Goal: Task Accomplishment & Management: Understand process/instructions

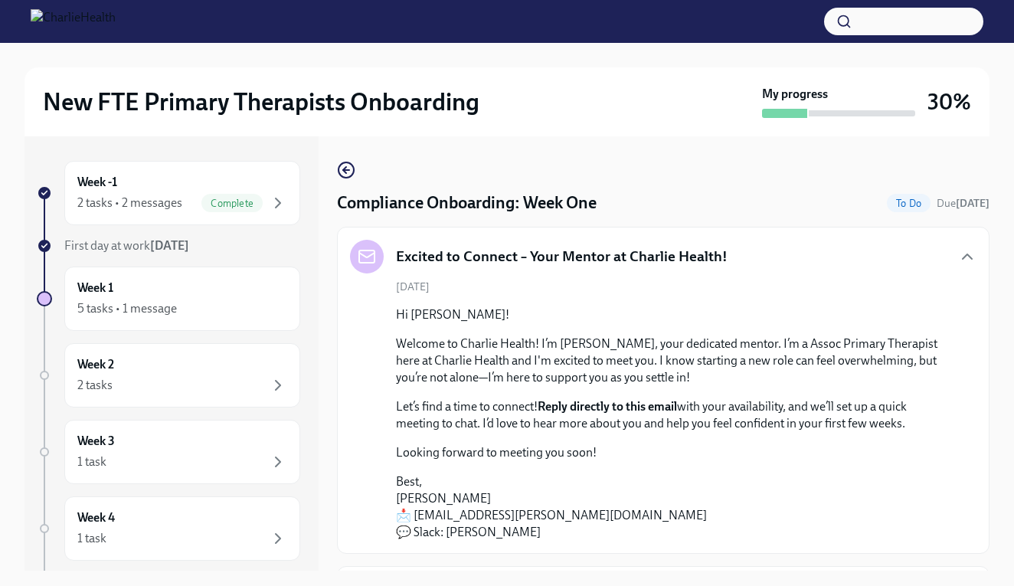
scroll to position [493, 0]
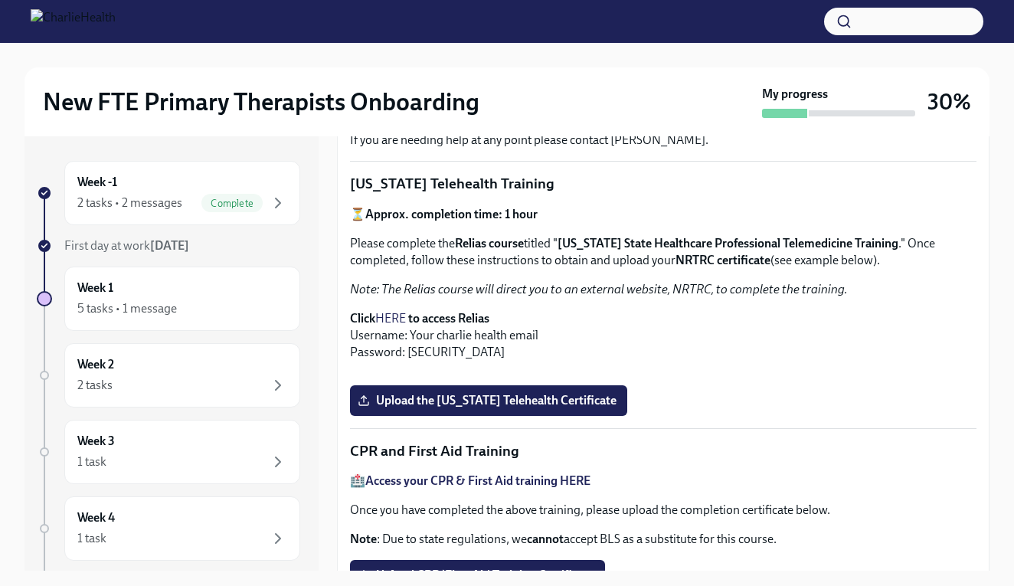
click at [401, 312] on link "HERE" at bounding box center [390, 318] width 31 height 15
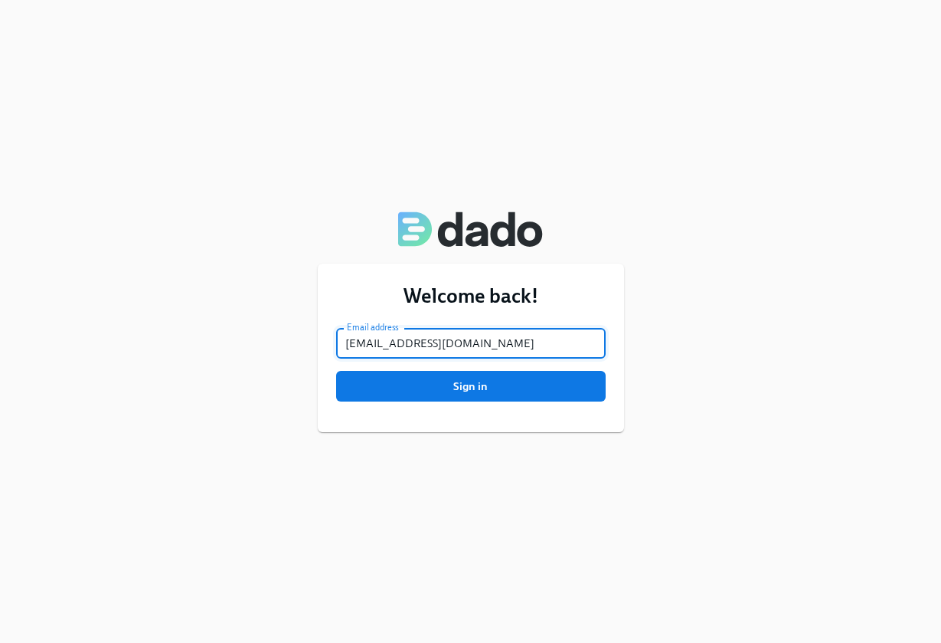
type input "nazia.basha@charliehealth.com"
click at [470, 386] on button "Sign in" at bounding box center [471, 386] width 270 height 31
type input "nazia.basha@charliehealth.com"
click at [470, 386] on button "Sign in" at bounding box center [471, 386] width 270 height 31
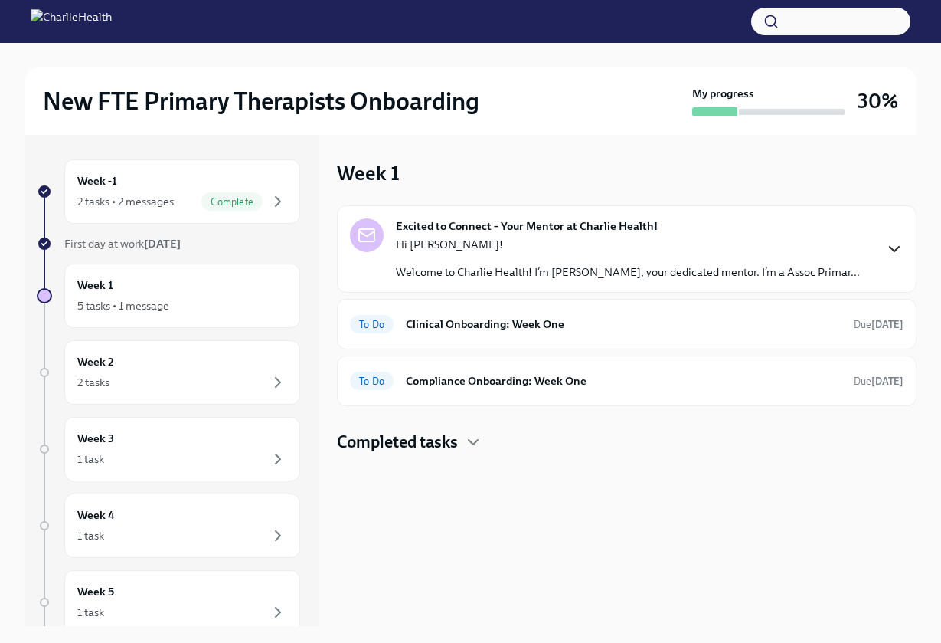
click at [886, 242] on icon "button" at bounding box center [894, 249] width 18 height 18
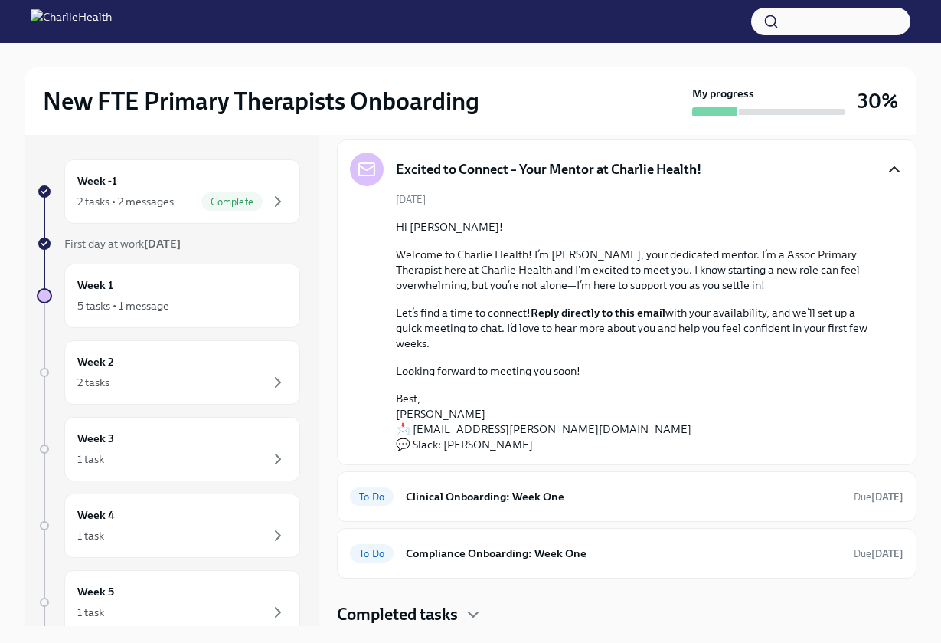
scroll to position [66, 0]
click at [433, 503] on h6 "Clinical Onboarding: Week One" at bounding box center [624, 496] width 436 height 17
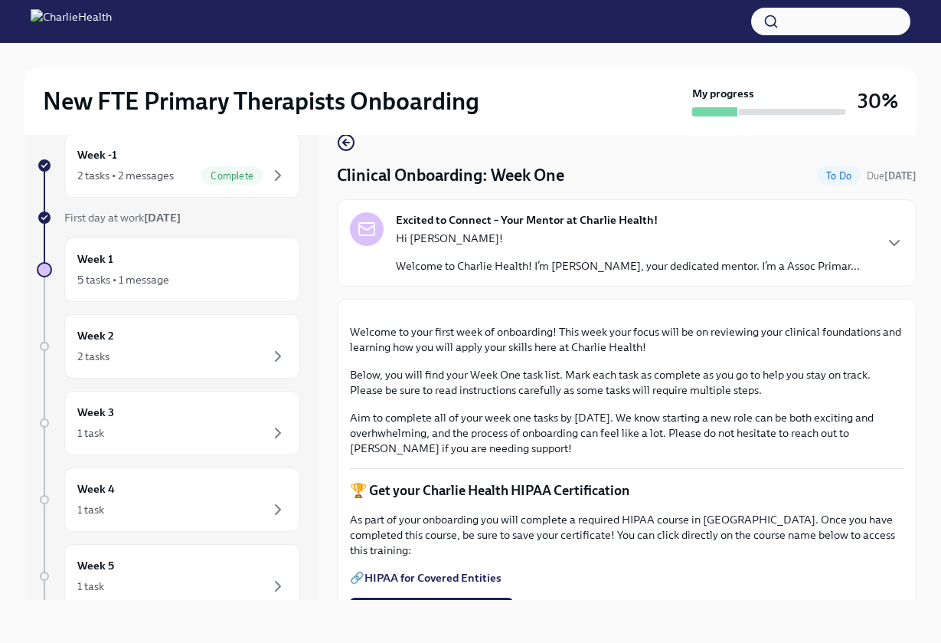
scroll to position [26, 0]
click at [903, 238] on icon "button" at bounding box center [894, 243] width 18 height 18
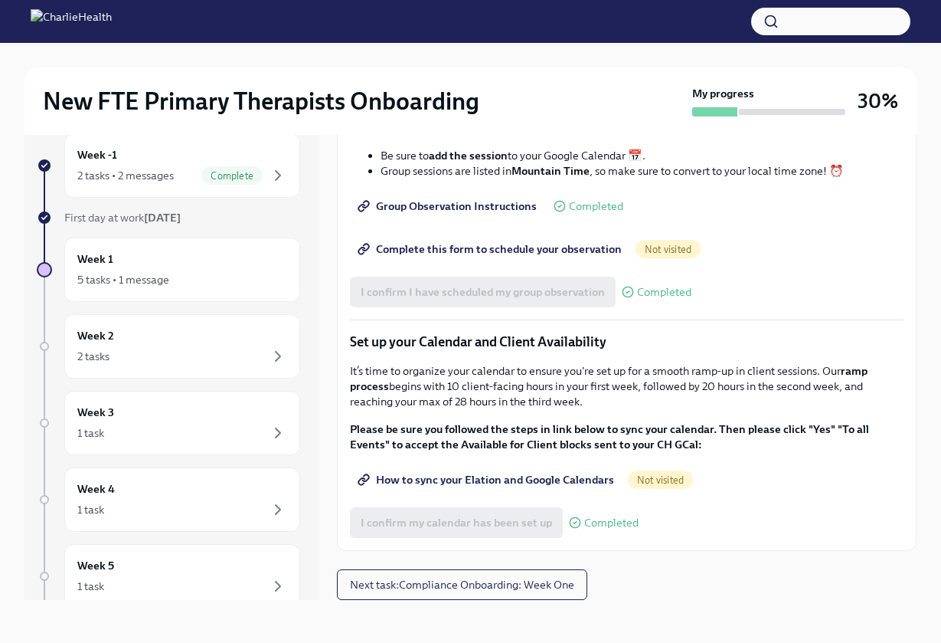
scroll to position [2293, 0]
click at [512, 586] on span "Next task : Compliance Onboarding: Week One" at bounding box center [462, 584] width 224 height 15
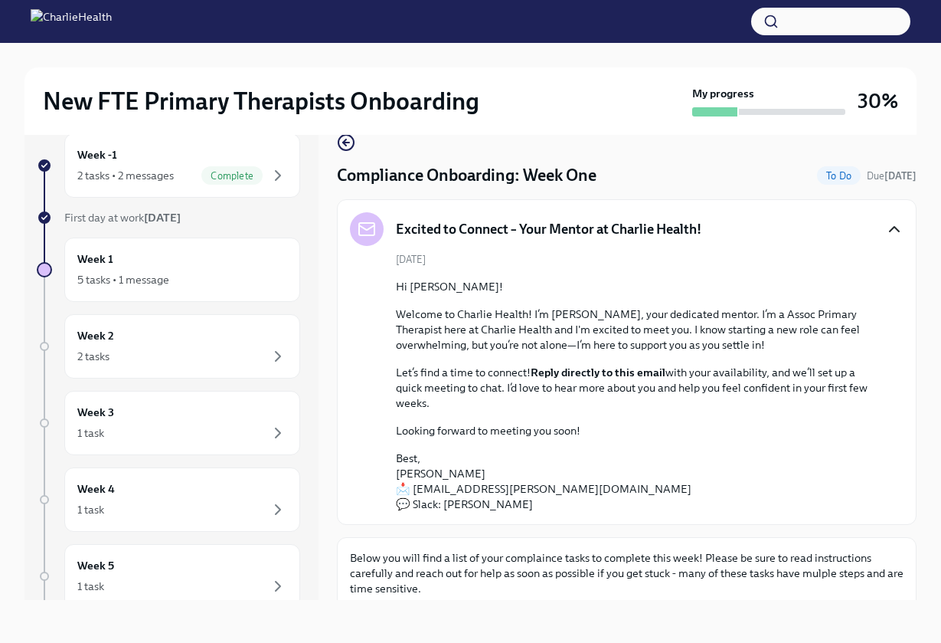
scroll to position [26, 0]
click at [891, 226] on icon "button" at bounding box center [894, 229] width 18 height 18
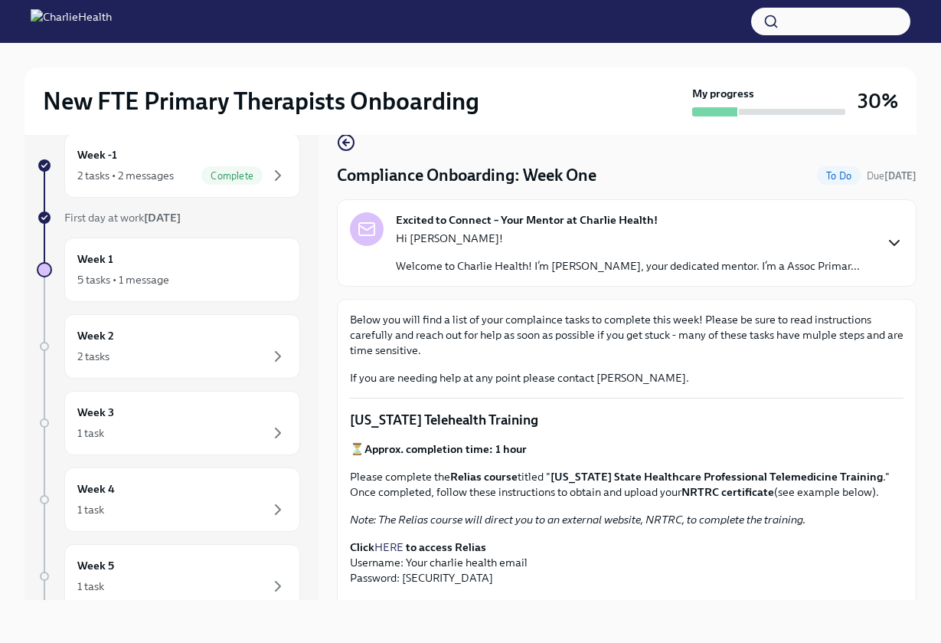
click at [891, 226] on div "Excited to Connect – Your Mentor at Charlie Health! Hi [PERSON_NAME]! Welcome t…" at bounding box center [627, 242] width 554 height 61
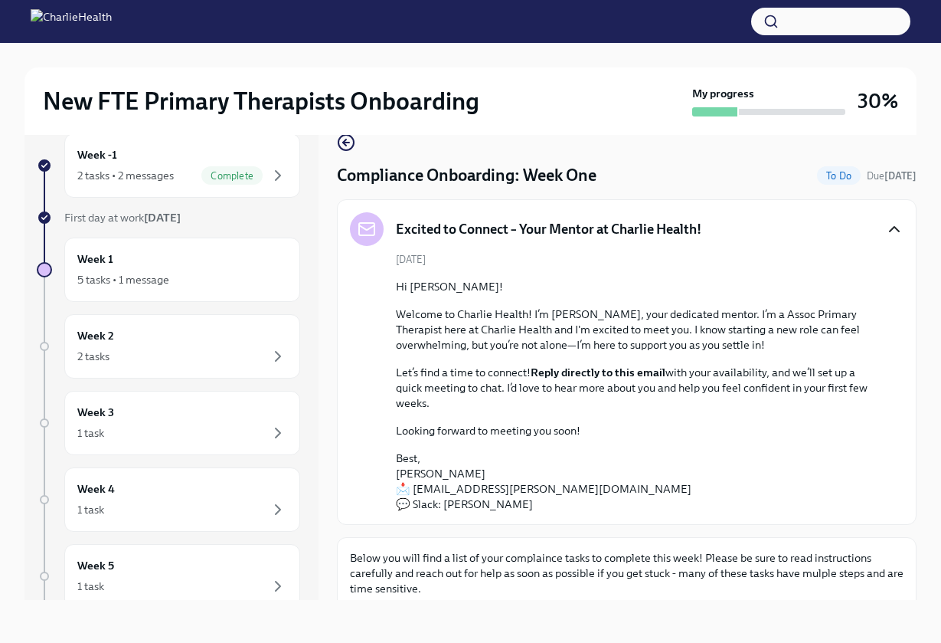
click at [891, 226] on icon "button" at bounding box center [894, 229] width 18 height 18
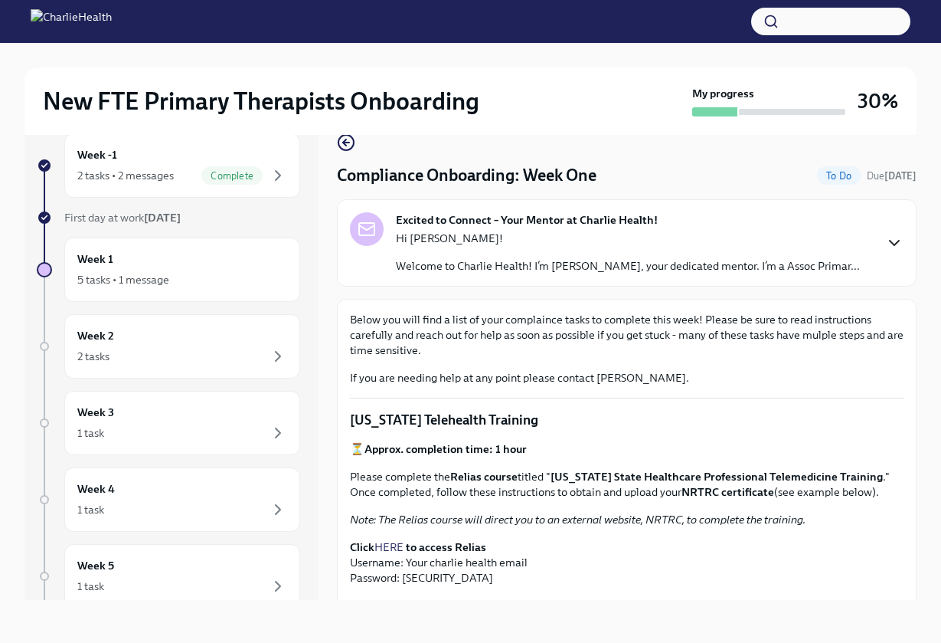
click at [579, 570] on p "Click HERE to access Relias Username: Your charlie health email Password: [SECU…" at bounding box center [627, 562] width 554 height 46
click at [592, 570] on p "Click HERE to access Relias Username: Your charlie health email Password: [SECU…" at bounding box center [627, 562] width 554 height 46
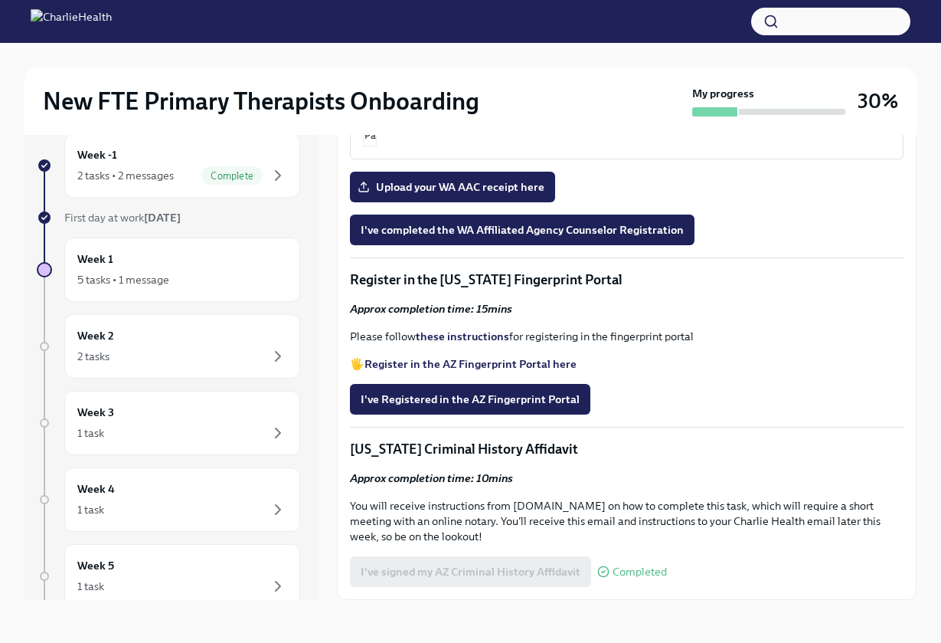
scroll to position [1870, 0]
